Goal: Task Accomplishment & Management: Manage account settings

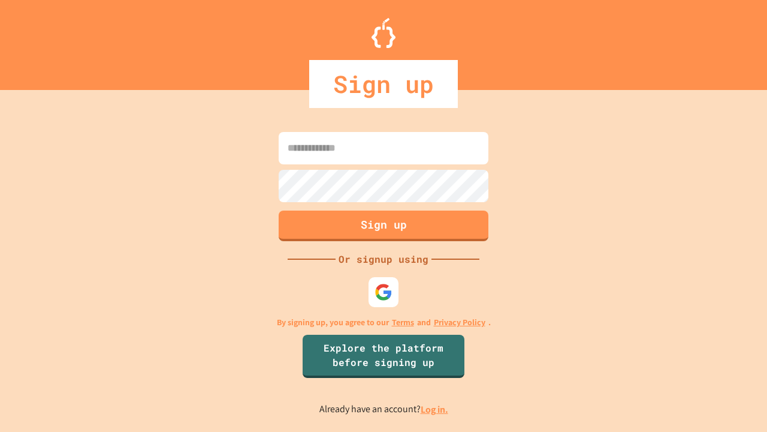
click at [435, 409] on link "Log in." at bounding box center [435, 409] width 28 height 13
